Goal: Entertainment & Leisure: Consume media (video, audio)

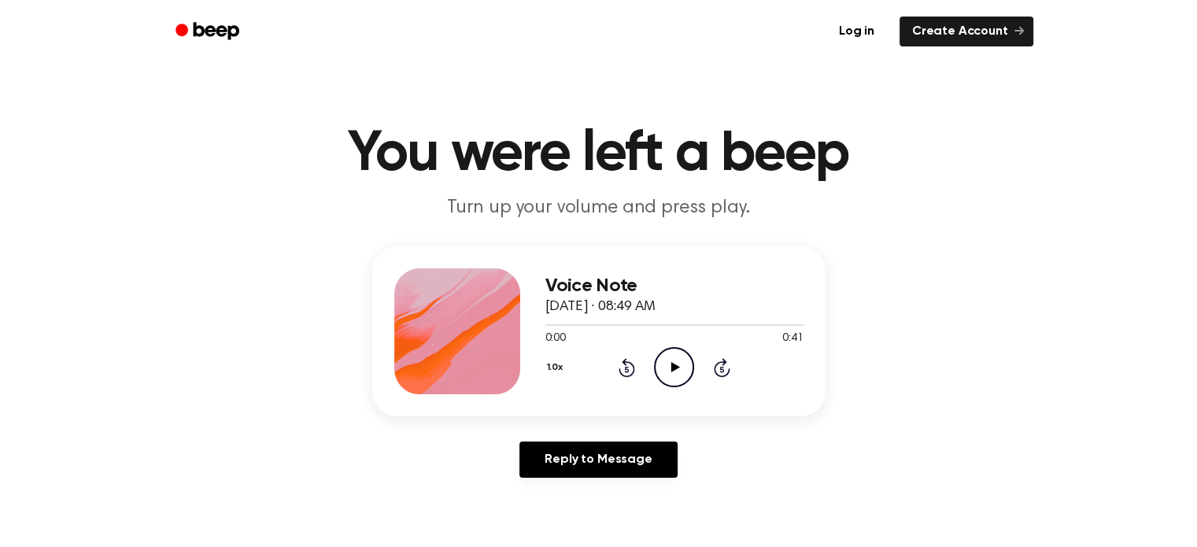
click at [670, 372] on icon "Play Audio" at bounding box center [674, 367] width 40 height 40
click at [670, 372] on icon "Pause Audio" at bounding box center [674, 367] width 40 height 40
click at [631, 364] on icon at bounding box center [627, 367] width 17 height 19
click at [671, 369] on icon at bounding box center [675, 367] width 9 height 10
click at [671, 369] on icon at bounding box center [674, 367] width 7 height 10
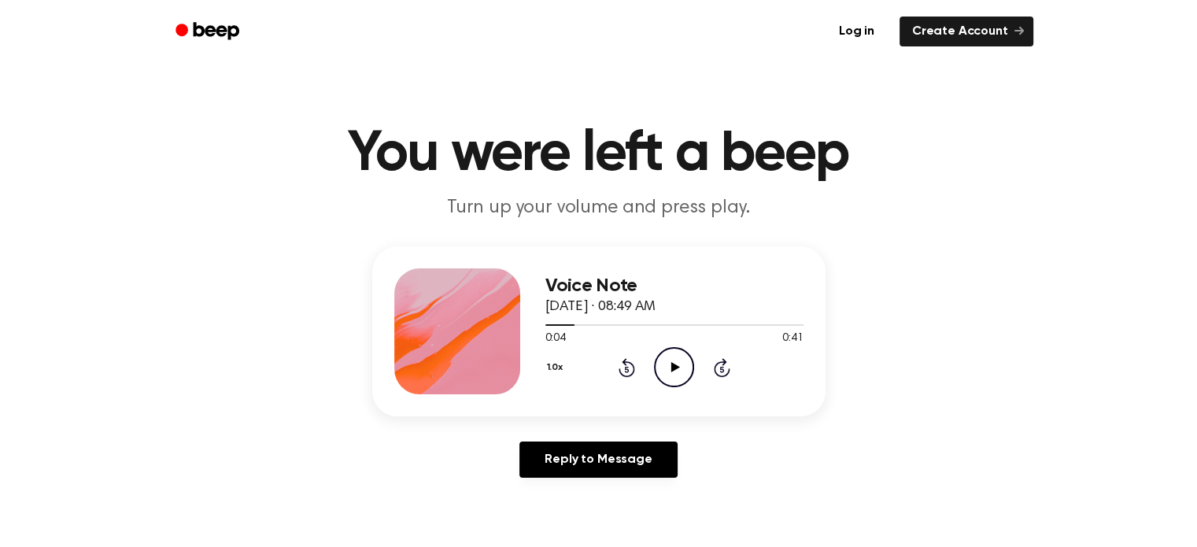
click at [633, 366] on icon at bounding box center [627, 367] width 17 height 19
click at [671, 361] on icon "Play Audio" at bounding box center [674, 367] width 40 height 40
click at [671, 361] on icon "Pause Audio" at bounding box center [674, 367] width 40 height 40
click at [671, 361] on icon "Play Audio" at bounding box center [674, 367] width 40 height 40
click at [671, 361] on icon "Pause Audio" at bounding box center [674, 367] width 40 height 40
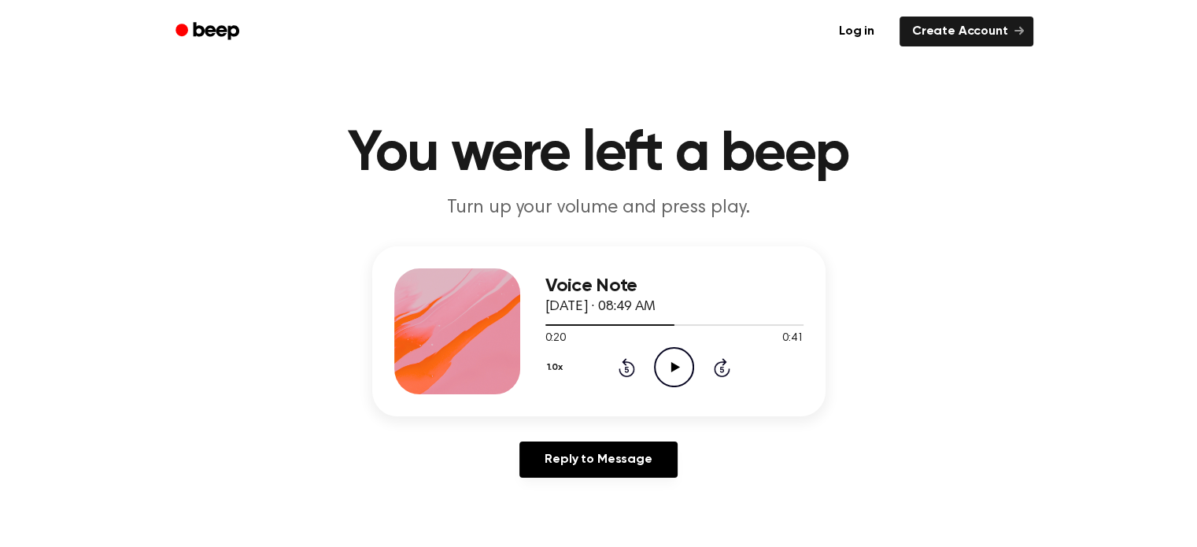
click at [625, 364] on icon at bounding box center [627, 367] width 17 height 19
click at [672, 367] on icon at bounding box center [675, 367] width 9 height 10
click at [673, 365] on icon "Pause Audio" at bounding box center [674, 367] width 40 height 40
click at [624, 372] on icon "Rewind 5 seconds" at bounding box center [626, 367] width 17 height 20
click at [668, 364] on icon "Play Audio" at bounding box center [674, 367] width 40 height 40
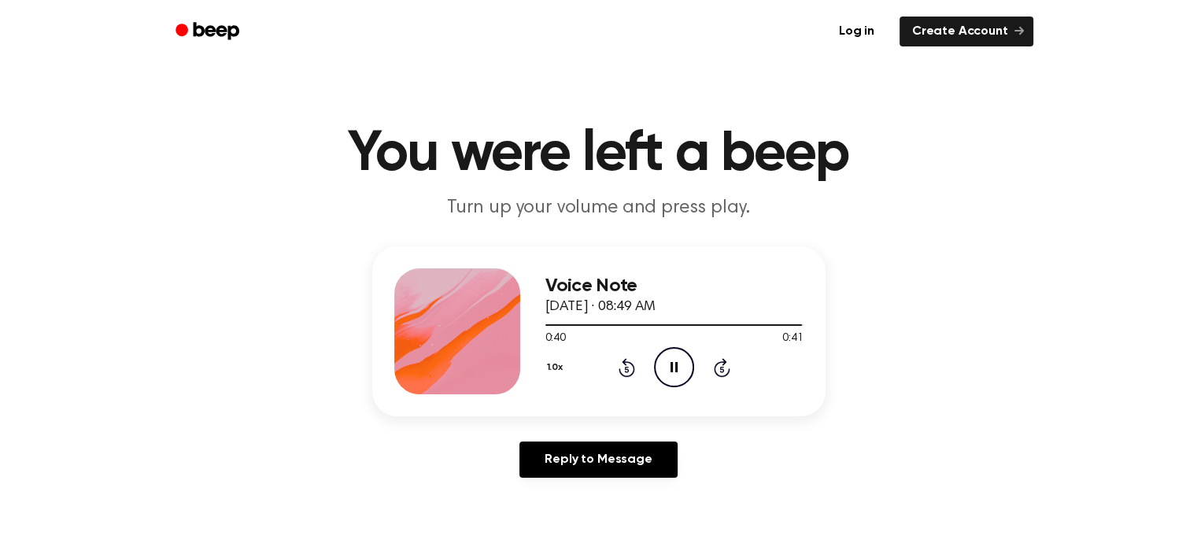
click at [670, 364] on icon "Pause Audio" at bounding box center [674, 367] width 40 height 40
